Goal: Information Seeking & Learning: Learn about a topic

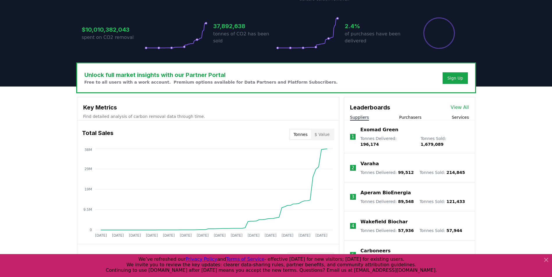
scroll to position [145, 0]
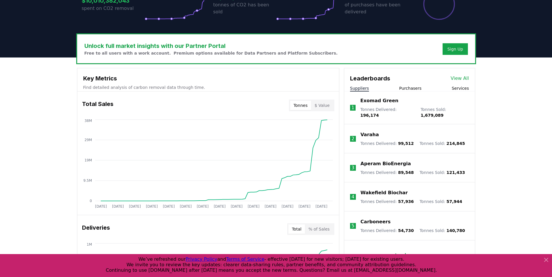
click at [381, 101] on p "Exomad Green" at bounding box center [379, 100] width 38 height 7
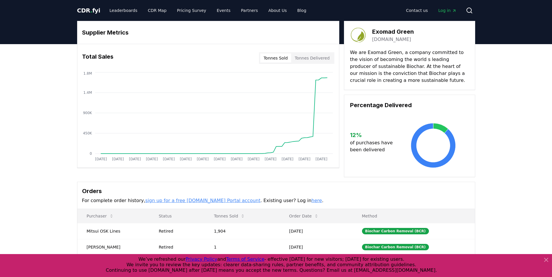
click at [381, 63] on p "We are Exomad Green, a company committed to the vision of becoming the world s …" at bounding box center [409, 66] width 119 height 35
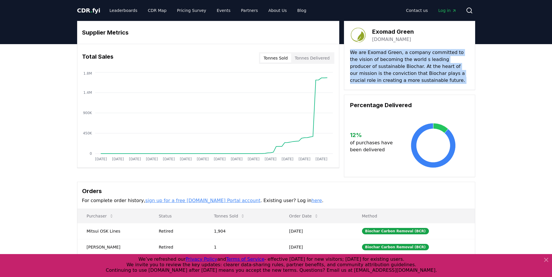
click at [381, 63] on p "We are Exomad Green, a company committed to the vision of becoming the world s …" at bounding box center [409, 66] width 119 height 35
drag, startPoint x: 381, startPoint y: 63, endPoint x: 425, endPoint y: 63, distance: 43.9
click at [425, 63] on p "We are Exomad Green, a company committed to the vision of becoming the world s …" at bounding box center [409, 66] width 119 height 35
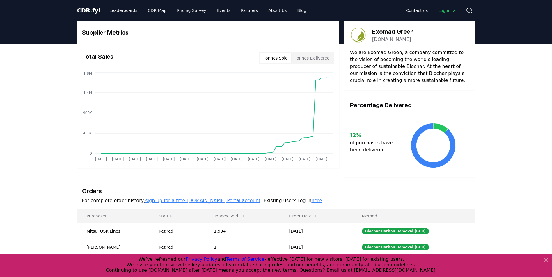
click at [387, 68] on p "We are Exomad Green, a company committed to the vision of becoming the world s …" at bounding box center [409, 66] width 119 height 35
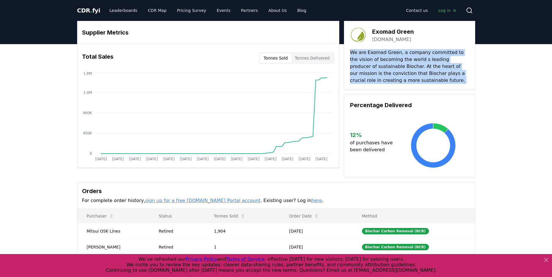
click at [387, 68] on p "We are Exomad Green, a company committed to the vision of becoming the world s …" at bounding box center [409, 66] width 119 height 35
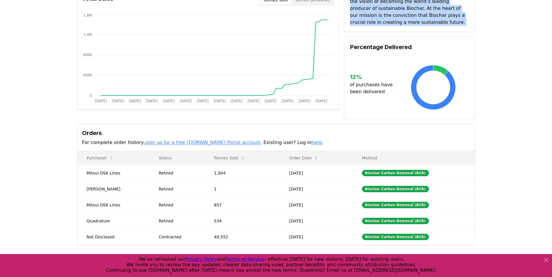
scroll to position [87, 0]
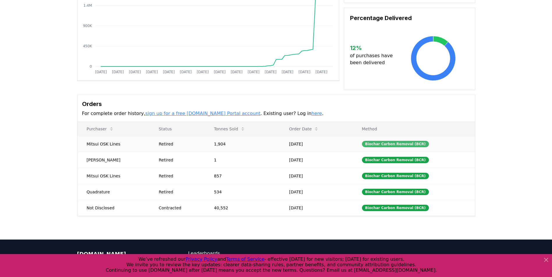
click at [394, 144] on div "Biochar Carbon Removal (BCR)" at bounding box center [395, 144] width 67 height 6
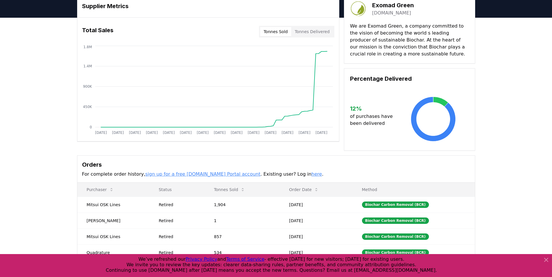
scroll to position [0, 0]
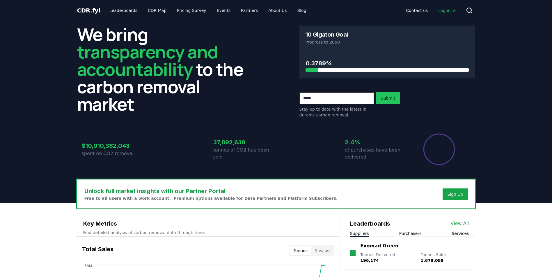
scroll to position [145, 0]
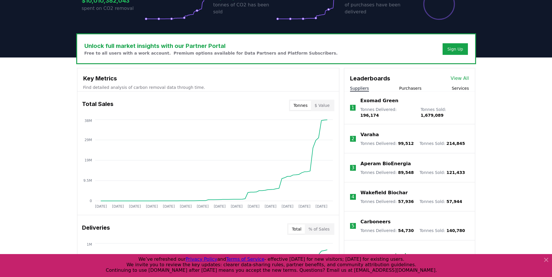
click at [371, 131] on p "Varaha" at bounding box center [369, 134] width 18 height 7
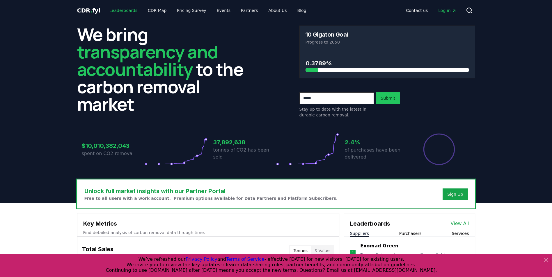
click at [128, 11] on link "Leaderboards" at bounding box center [123, 10] width 37 height 10
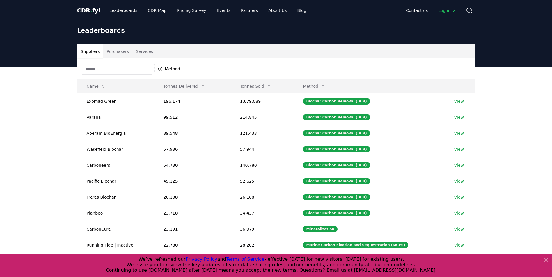
click at [129, 73] on input at bounding box center [117, 69] width 70 height 12
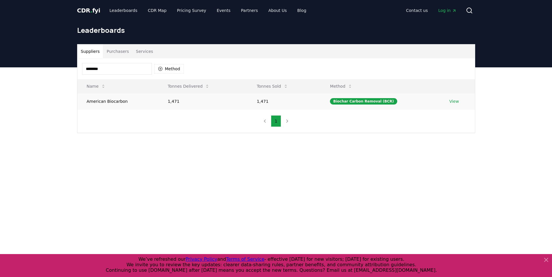
type input "********"
click at [453, 102] on link "View" at bounding box center [454, 102] width 10 height 6
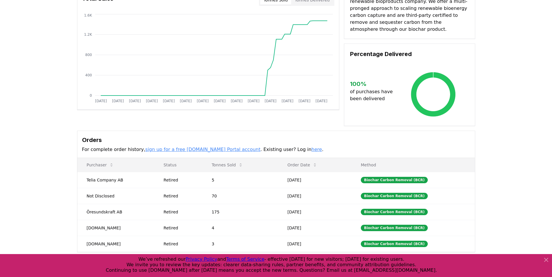
scroll to position [87, 0]
